Goal: Task Accomplishment & Management: Complete application form

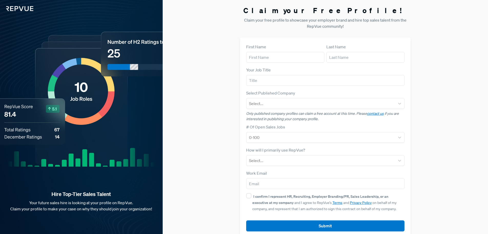
scroll to position [181, 0]
type input "German"
type input "[PERSON_NAME]"
type input "Account Executive"
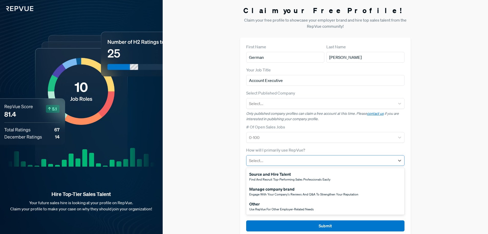
click at [289, 164] on div at bounding box center [321, 160] width 144 height 7
click at [296, 179] on span "Find and recruit top-performing sales professionals easily" at bounding box center [289, 179] width 81 height 4
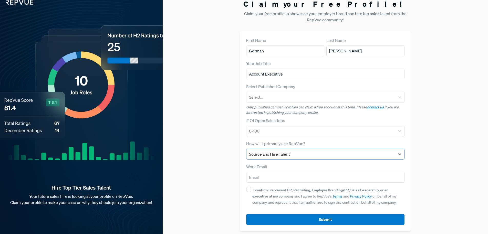
scroll to position [10, 0]
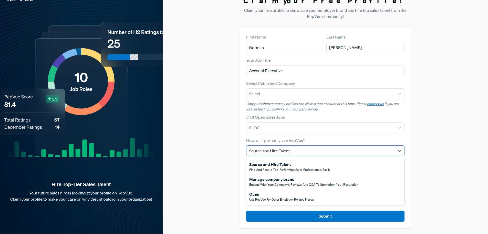
click at [304, 151] on div at bounding box center [321, 150] width 144 height 7
click at [309, 200] on span "Use RepVue for other employer-related needs" at bounding box center [281, 199] width 65 height 4
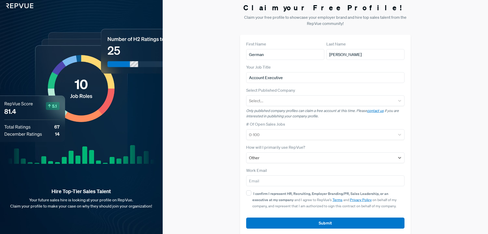
scroll to position [0, 0]
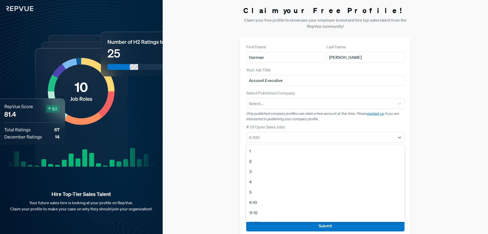
click at [216, 153] on div "Claim your Free Profile! Claim your free profile to showcase your employer bran…" at bounding box center [326, 121] width 326 height 243
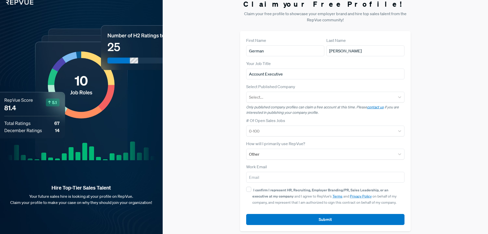
scroll to position [10, 0]
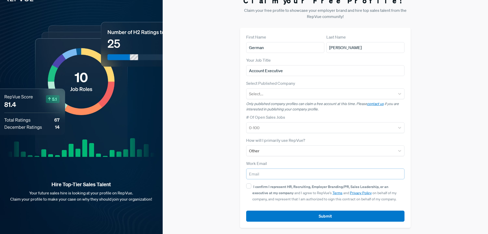
click at [257, 173] on input "email" at bounding box center [325, 173] width 159 height 11
type input "[EMAIL_ADDRESS][DOMAIN_NAME]"
click at [223, 159] on div "Claim your Free Profile! Claim your free profile to showcase your employer bran…" at bounding box center [326, 111] width 326 height 243
